Goal: Find specific page/section: Find specific page/section

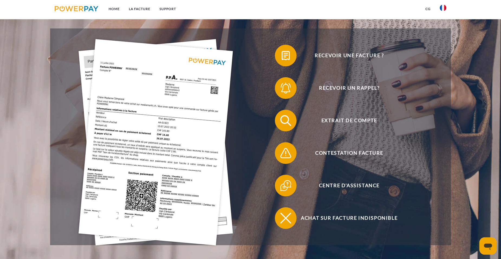
scroll to position [54, 0]
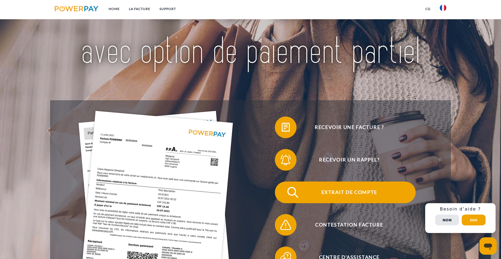
click at [342, 197] on span "Extrait de compte" at bounding box center [349, 192] width 133 height 22
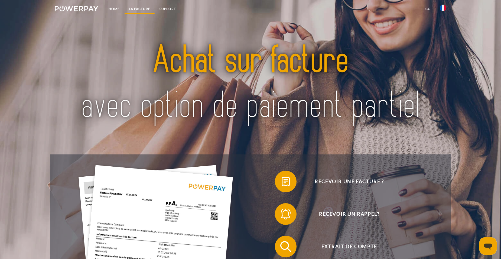
click at [145, 9] on link "LA FACTURE" at bounding box center [139, 9] width 31 height 10
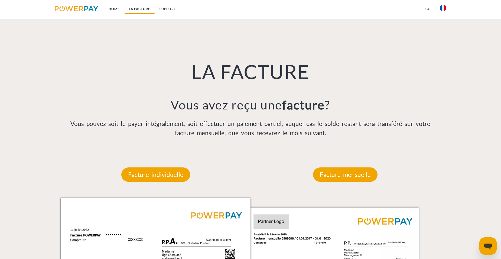
scroll to position [412, 0]
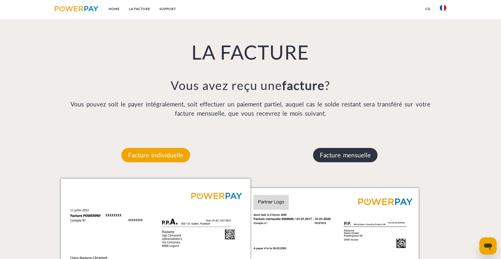
click at [358, 158] on p "Facture mensuelle" at bounding box center [345, 155] width 64 height 15
